Goal: Transaction & Acquisition: Purchase product/service

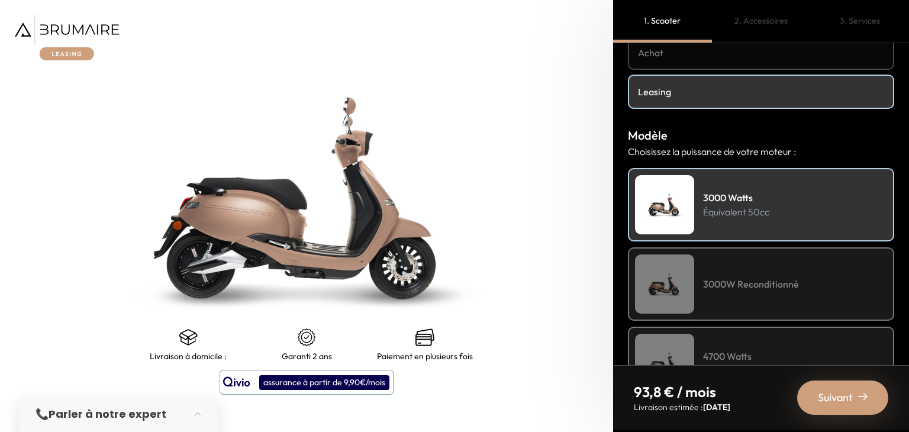
scroll to position [178, 0]
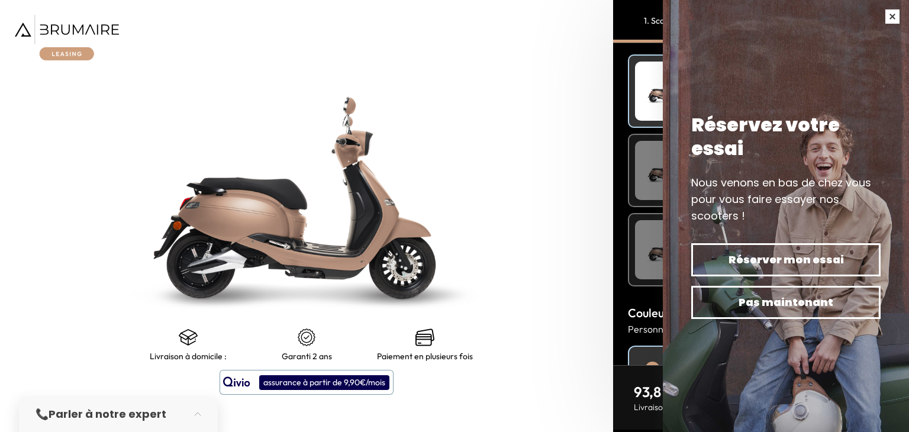
click at [884, 21] on button "button" at bounding box center [892, 16] width 33 height 33
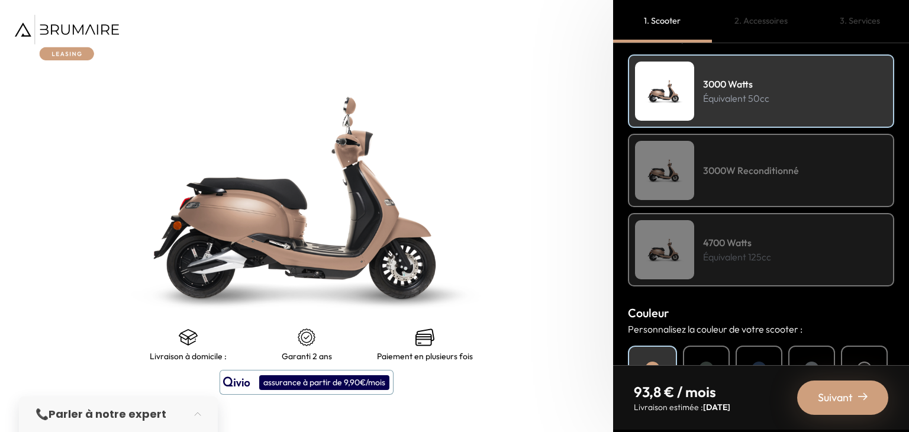
click at [69, 27] on img at bounding box center [67, 38] width 104 height 46
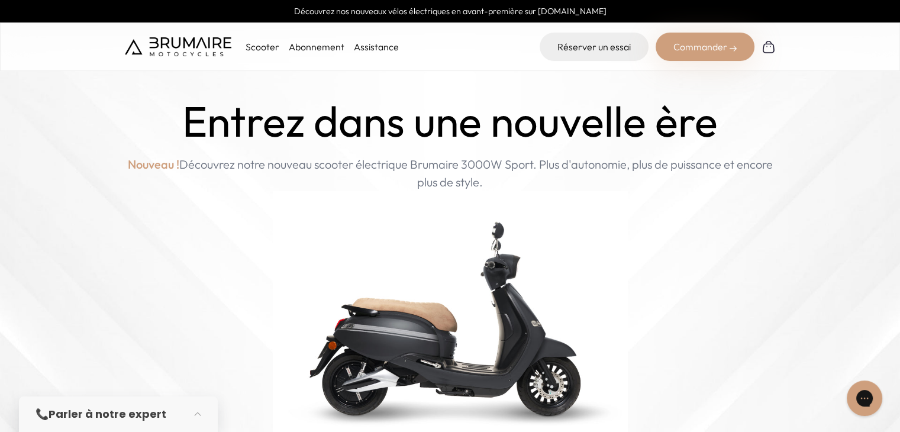
click at [259, 50] on p "Scooter" at bounding box center [263, 47] width 34 height 14
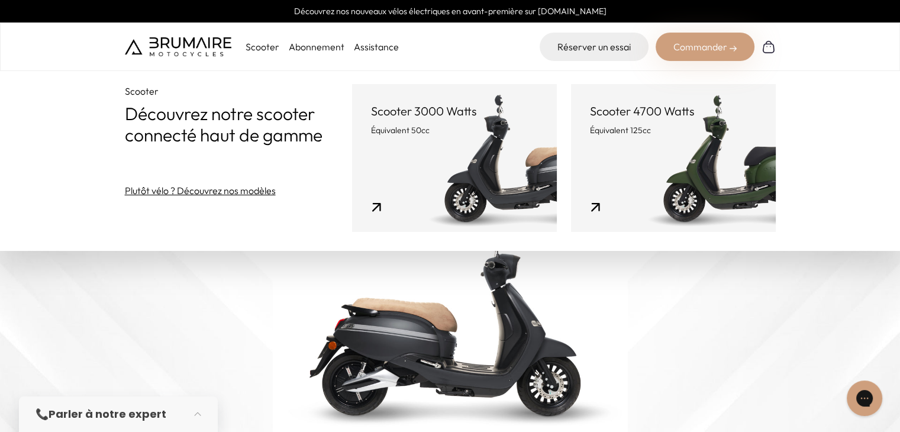
click at [366, 330] on img at bounding box center [450, 318] width 355 height 254
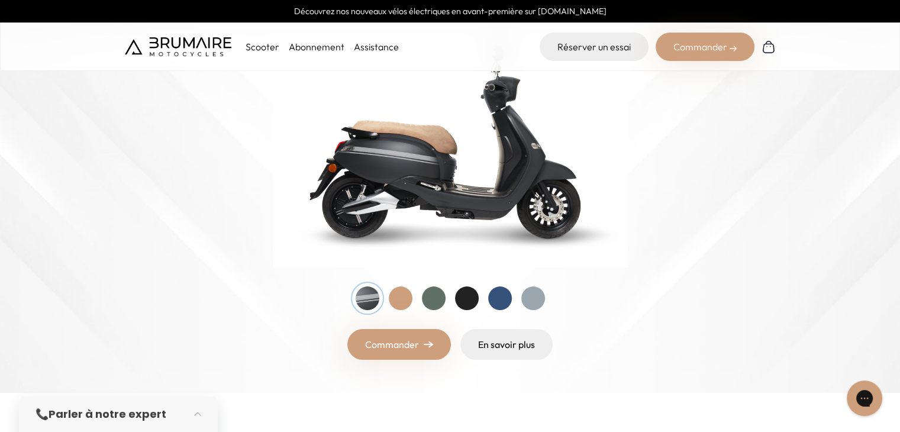
scroll to position [118, 0]
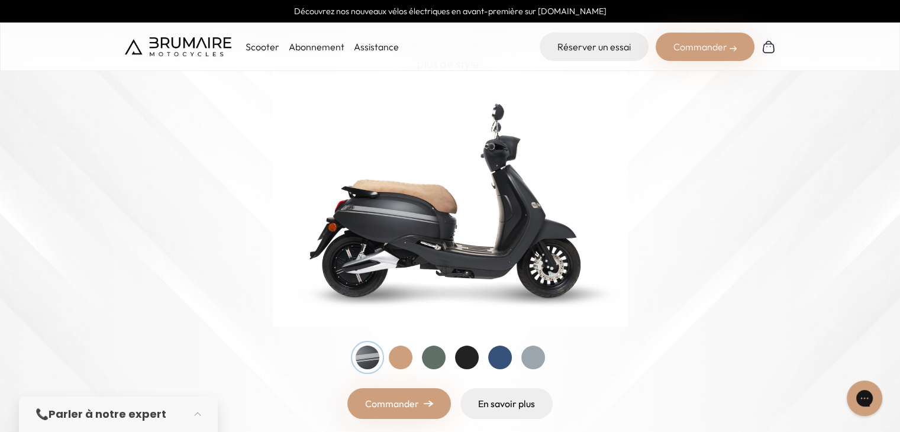
click at [408, 351] on div at bounding box center [401, 358] width 24 height 24
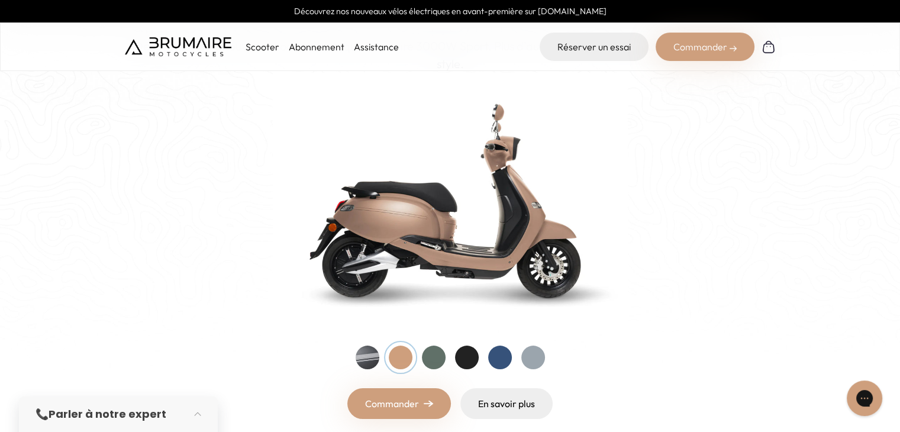
click at [426, 358] on div at bounding box center [434, 358] width 24 height 24
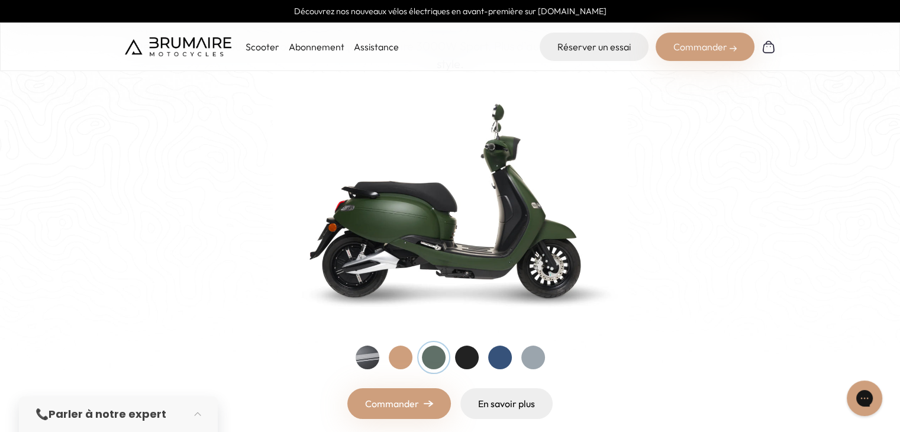
click at [462, 360] on div at bounding box center [467, 358] width 24 height 24
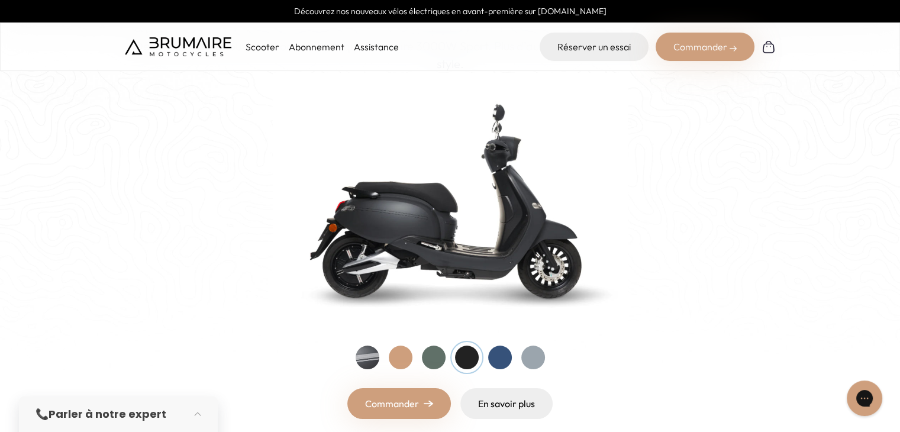
click at [507, 363] on div at bounding box center [500, 358] width 24 height 24
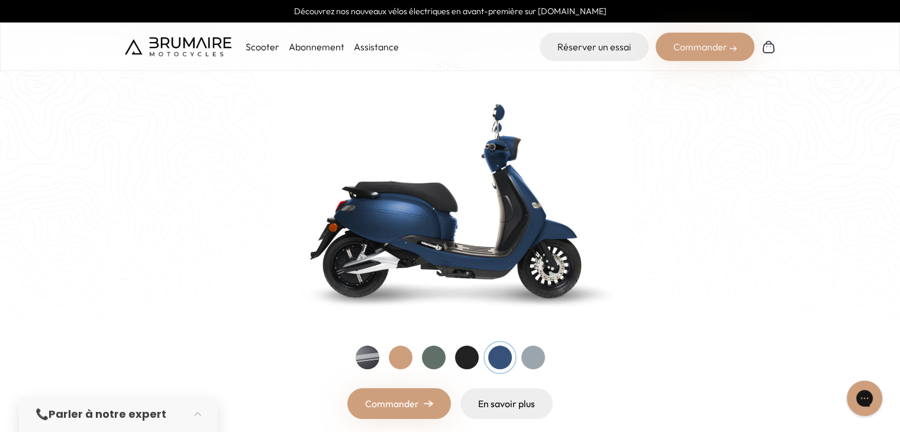
click at [530, 363] on div at bounding box center [533, 358] width 24 height 24
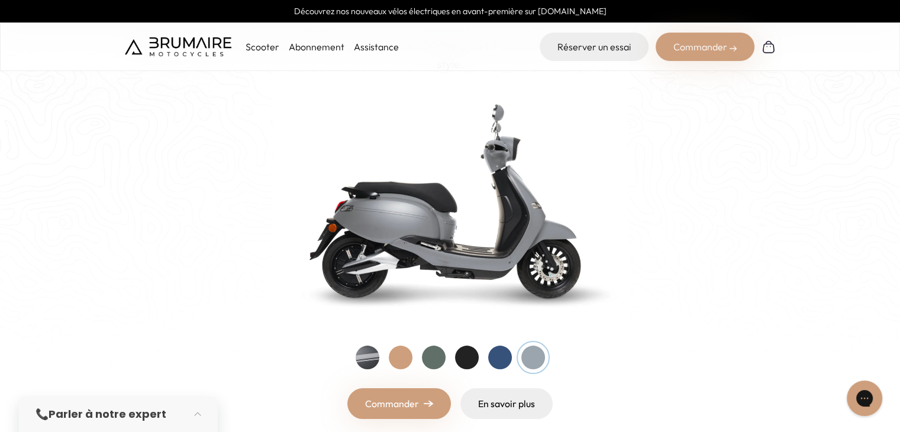
click at [495, 365] on div at bounding box center [500, 358] width 24 height 24
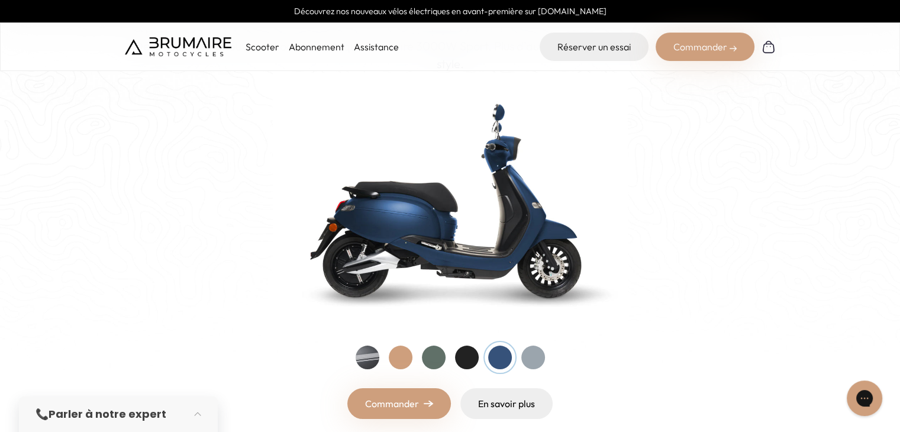
click at [469, 359] on div at bounding box center [467, 358] width 24 height 24
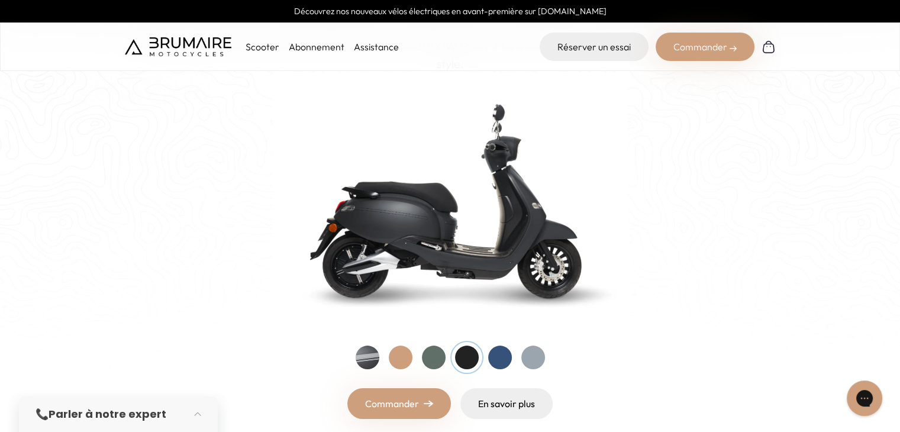
click at [503, 366] on div at bounding box center [500, 358] width 24 height 24
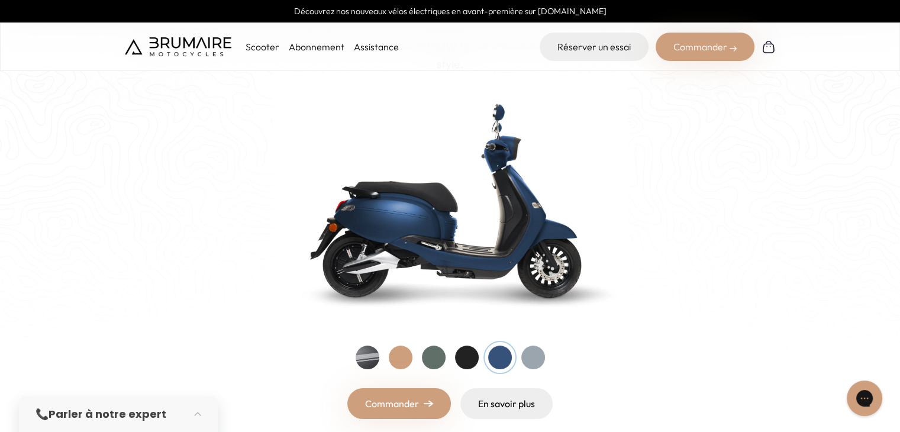
click at [533, 356] on div at bounding box center [533, 358] width 24 height 24
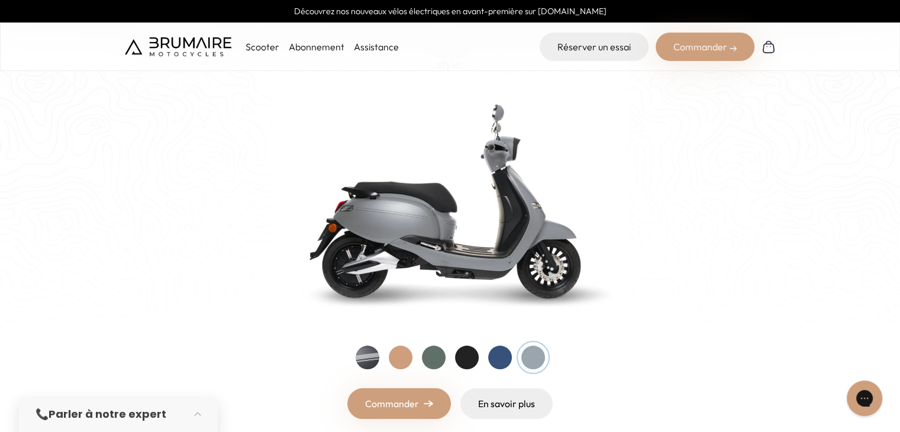
click at [466, 358] on div at bounding box center [467, 358] width 24 height 24
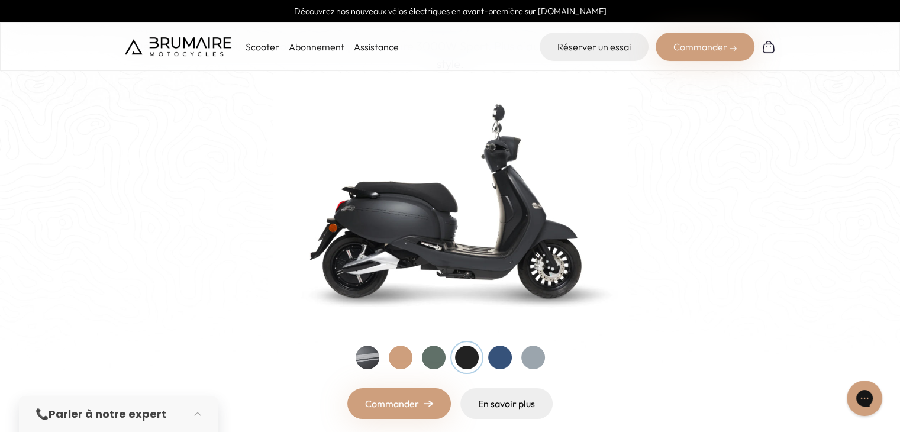
click at [408, 398] on link "Commander" at bounding box center [399, 403] width 104 height 31
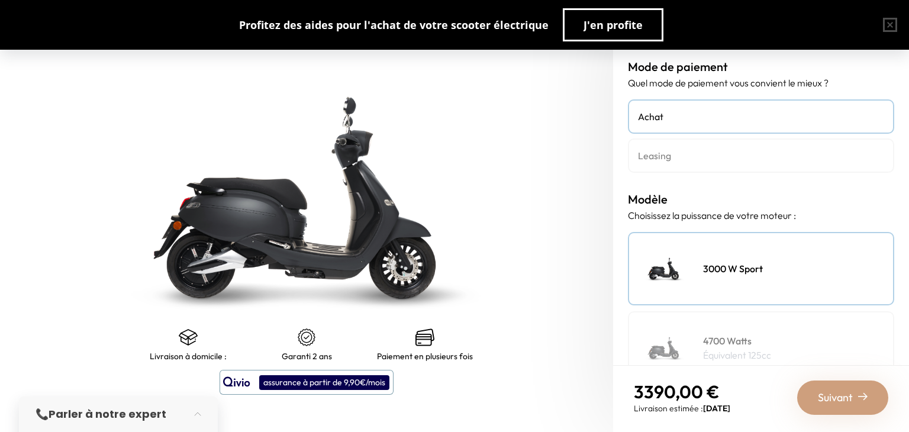
click at [644, 150] on h4 "Leasing" at bounding box center [761, 156] width 246 height 14
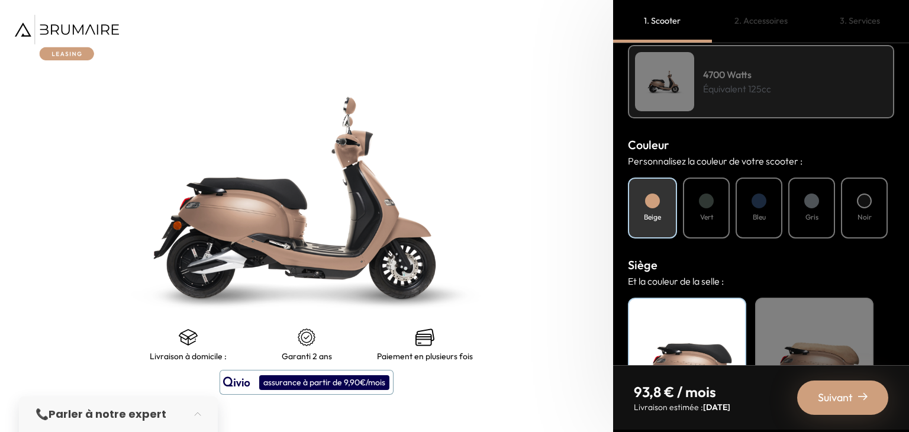
scroll to position [355, 0]
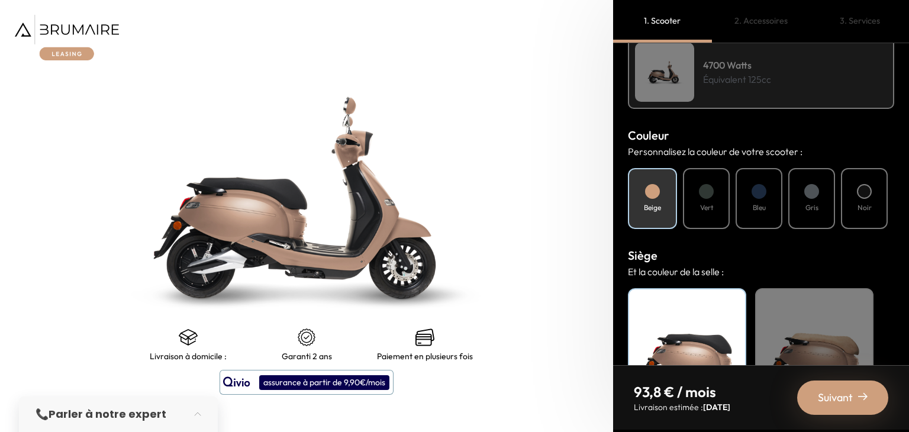
click at [710, 199] on div "Vert" at bounding box center [706, 198] width 47 height 61
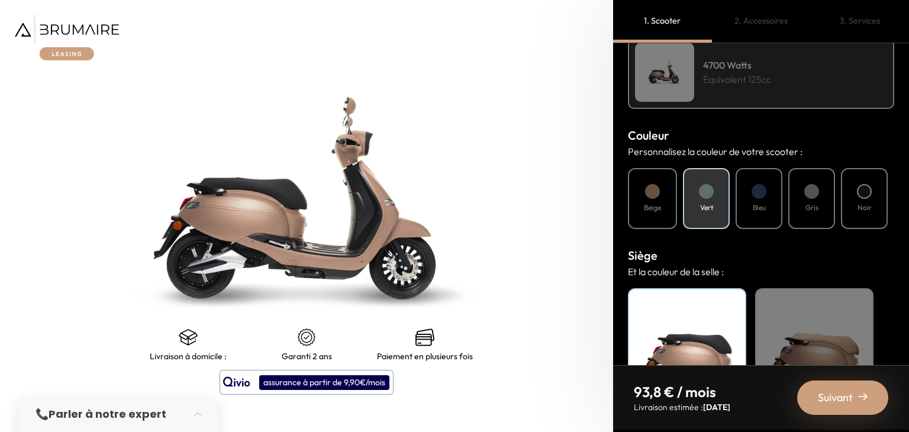
click at [763, 202] on h4 "Bleu" at bounding box center [759, 207] width 13 height 11
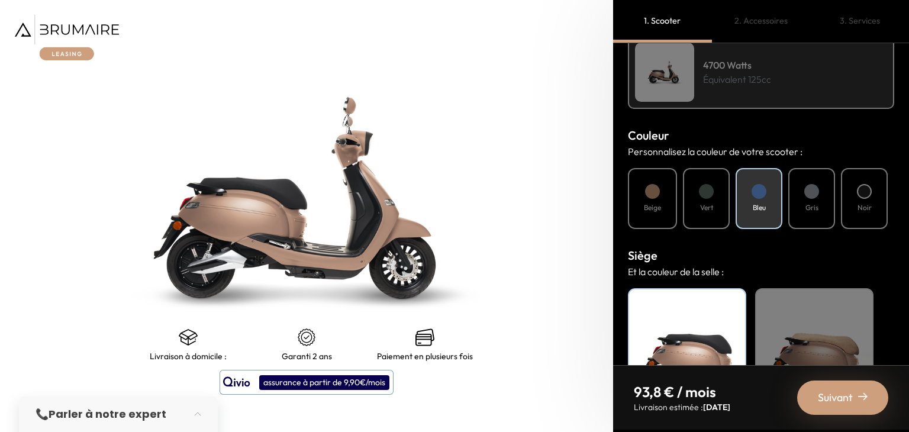
click at [807, 207] on h4 "Gris" at bounding box center [812, 207] width 13 height 11
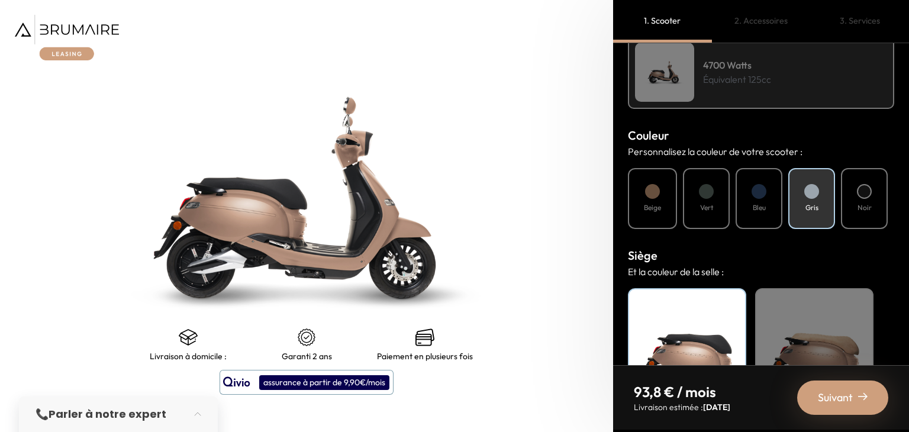
click at [877, 195] on div "Noir" at bounding box center [864, 198] width 47 height 61
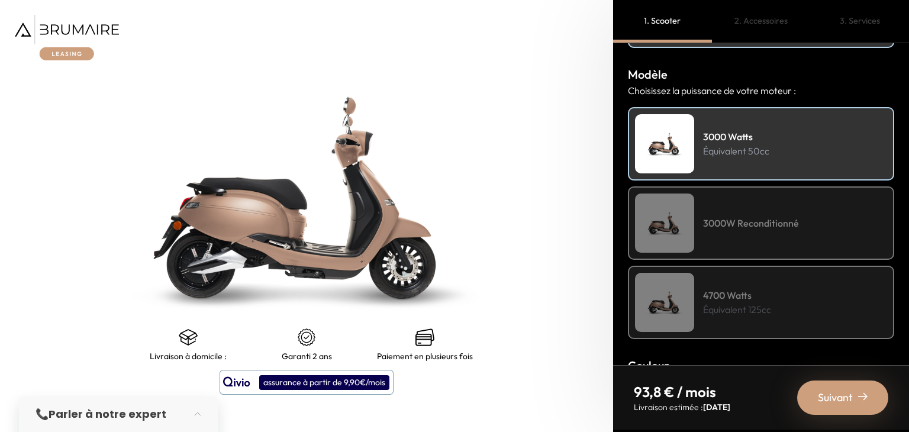
scroll to position [118, 0]
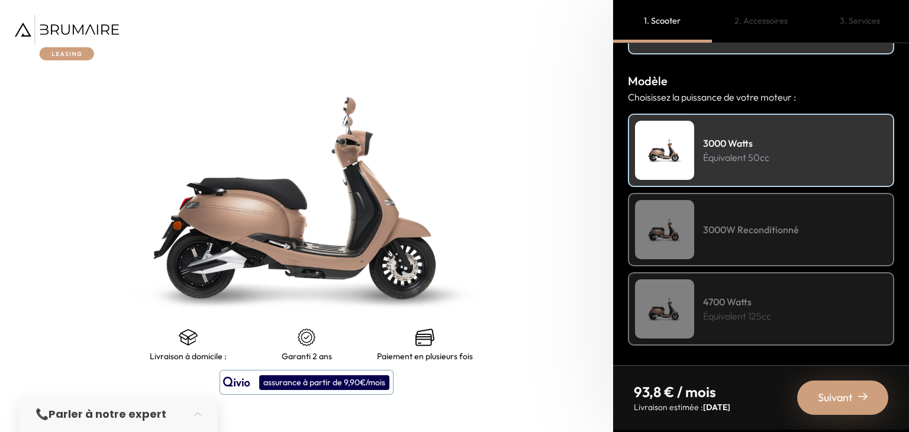
click at [706, 223] on h4 "3000W Reconditionné" at bounding box center [751, 230] width 96 height 14
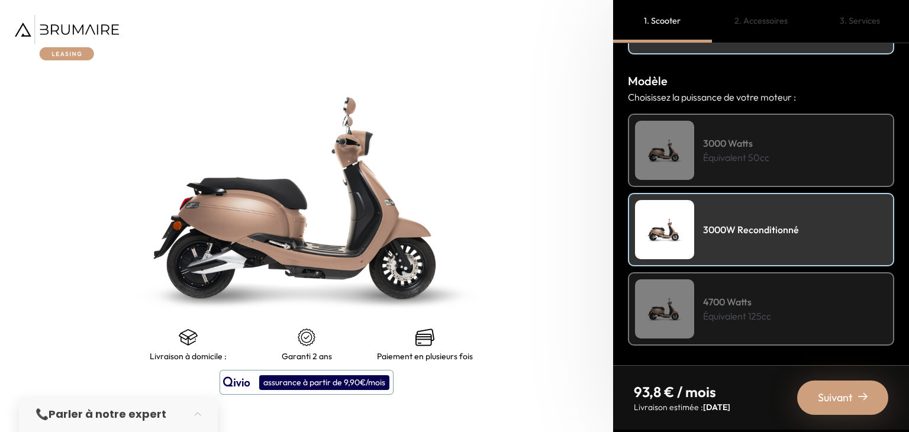
click at [733, 282] on div "4700 Watts Équivalent 125cc" at bounding box center [761, 308] width 266 height 73
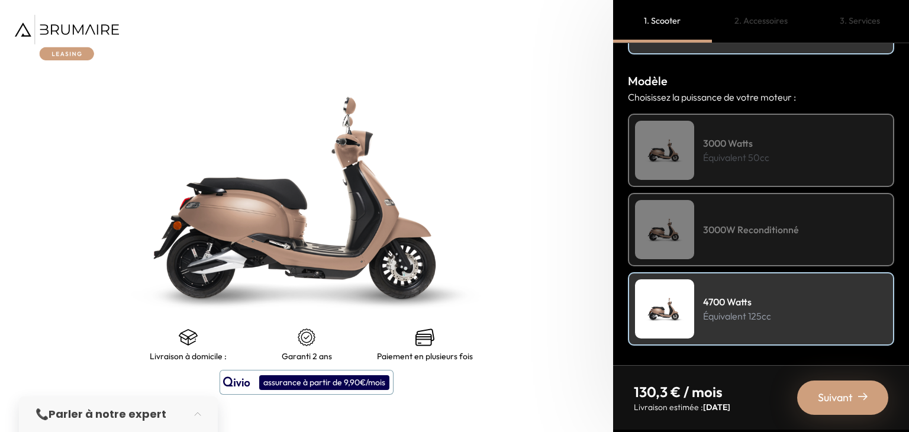
click at [738, 249] on div "3000W Reconditionné" at bounding box center [761, 229] width 266 height 73
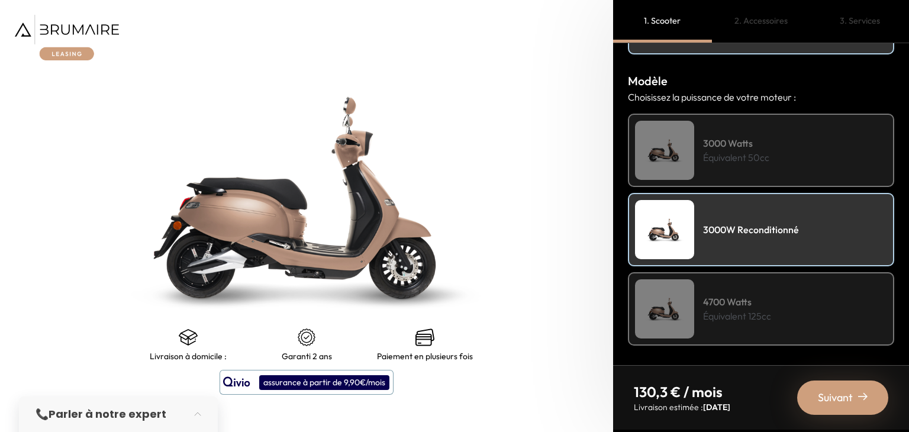
click at [739, 157] on p "Équivalent 50cc" at bounding box center [736, 157] width 66 height 14
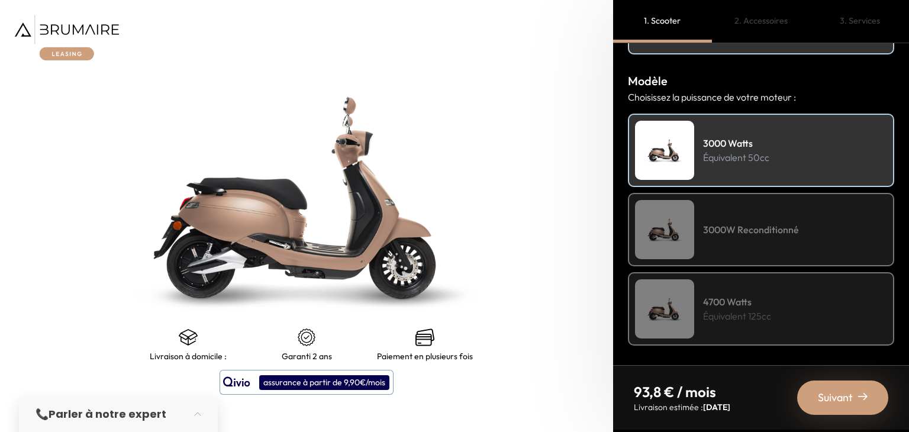
click at [745, 202] on div "3000W Reconditionné" at bounding box center [761, 229] width 266 height 73
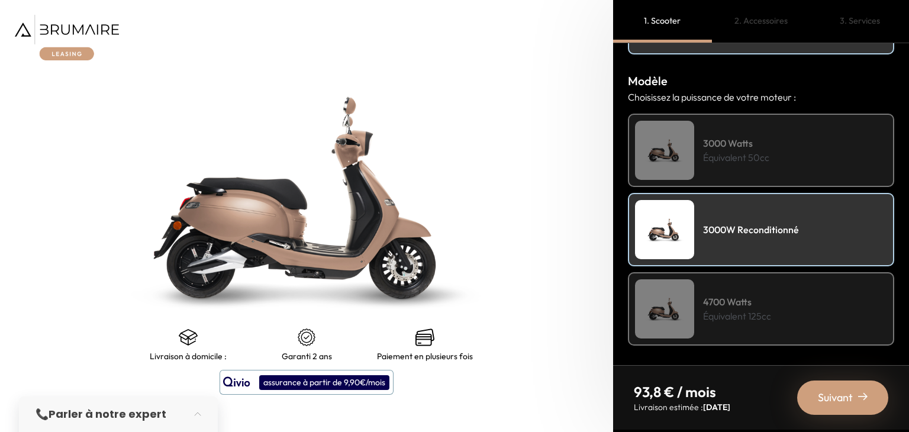
click at [718, 152] on p "Équivalent 50cc" at bounding box center [736, 157] width 66 height 14
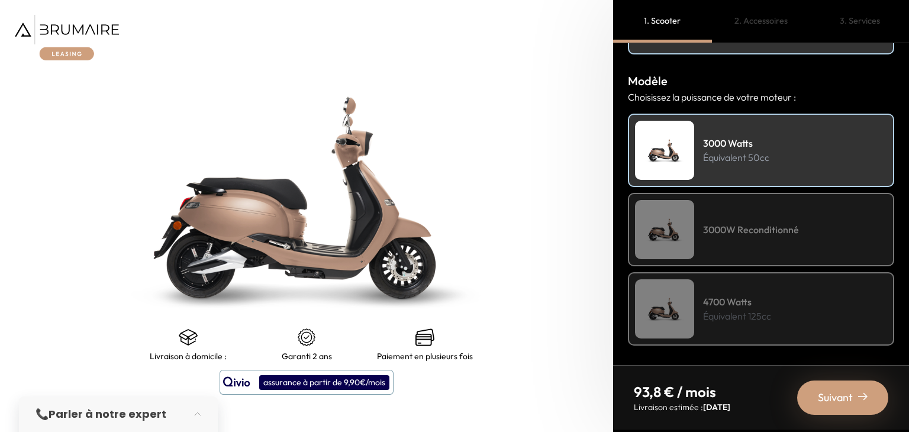
click at [425, 187] on img at bounding box center [307, 198] width 767 height 540
